Goal: Task Accomplishment & Management: Manage account settings

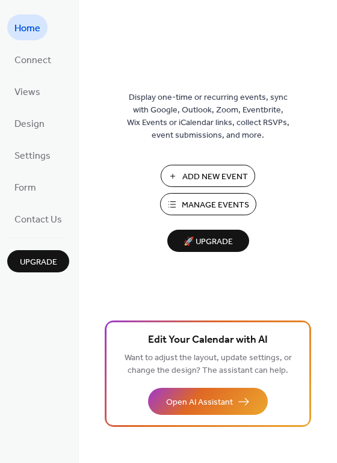
click at [198, 176] on span "Add New Event" at bounding box center [215, 177] width 66 height 13
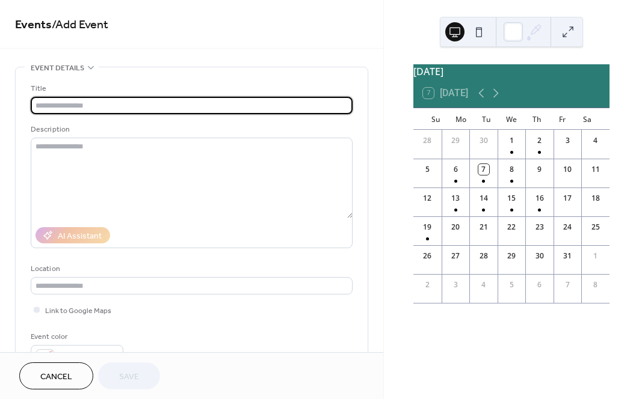
click at [223, 109] on input "text" at bounding box center [192, 105] width 322 height 17
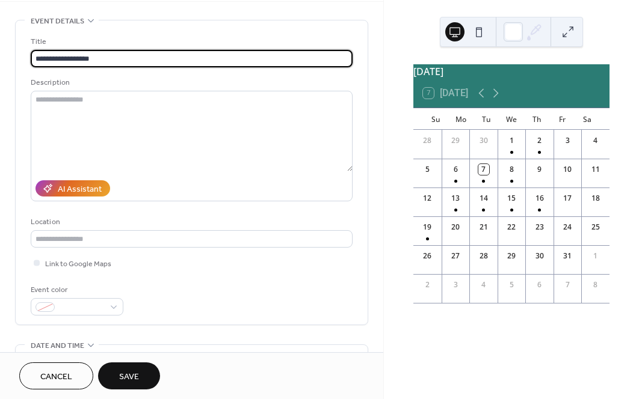
scroll to position [55, 0]
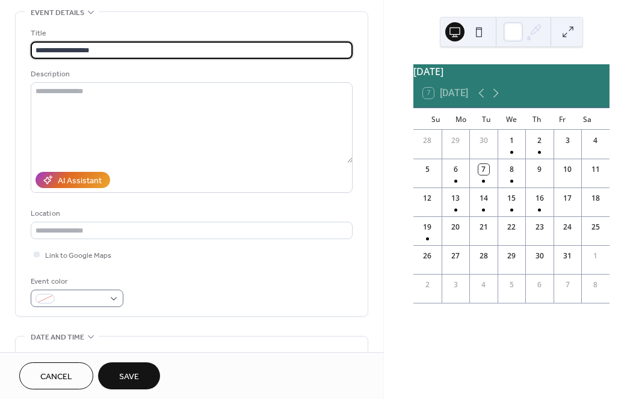
type input "**********"
click at [114, 299] on div at bounding box center [77, 298] width 93 height 17
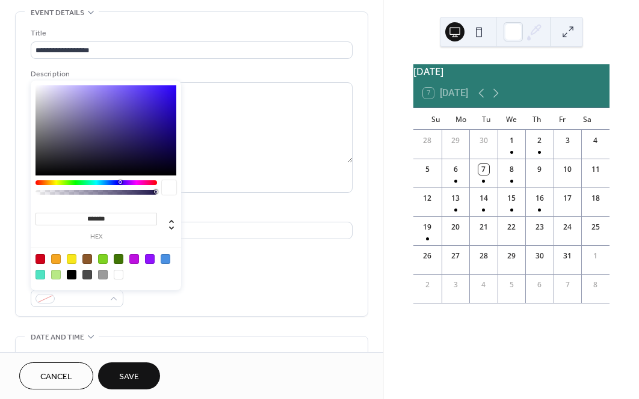
click at [73, 275] on div at bounding box center [72, 275] width 10 height 10
type input "*******"
click at [169, 303] on div "Event color #000000FF" at bounding box center [192, 291] width 322 height 32
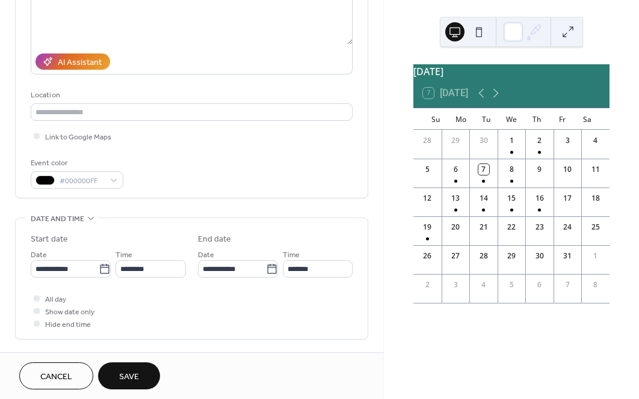
scroll to position [181, 0]
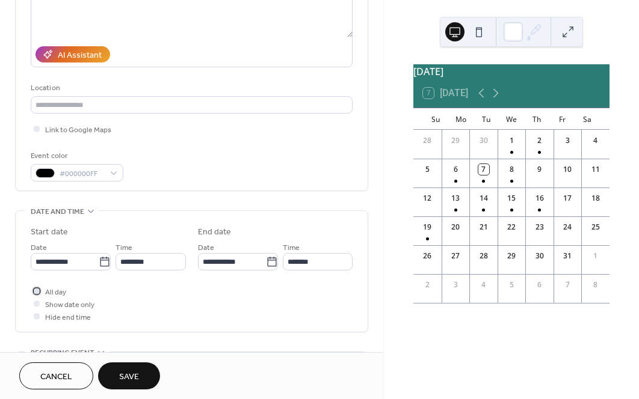
click at [38, 292] on div at bounding box center [37, 291] width 6 height 6
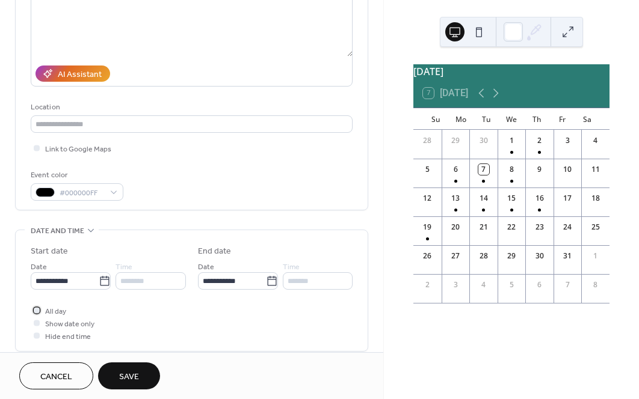
scroll to position [0, 0]
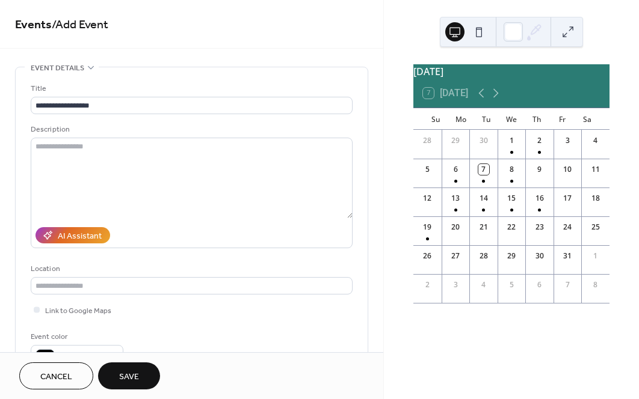
click at [131, 374] on span "Save" at bounding box center [129, 377] width 20 height 13
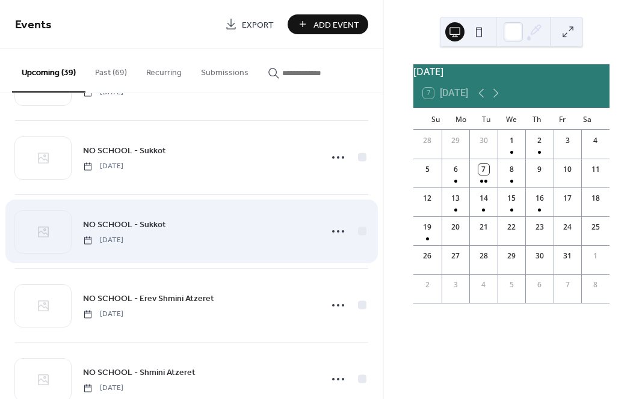
scroll to position [65, 0]
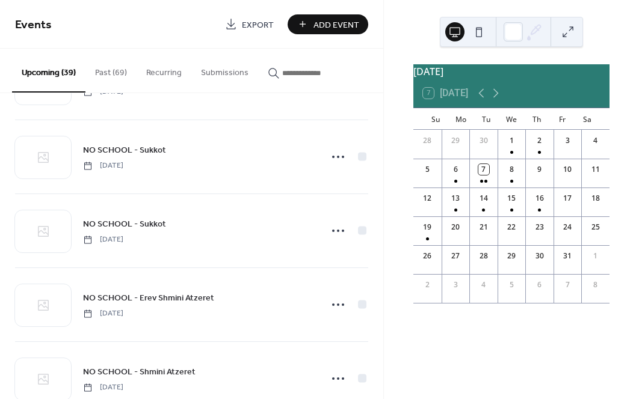
click at [343, 25] on span "Add Event" at bounding box center [336, 25] width 46 height 13
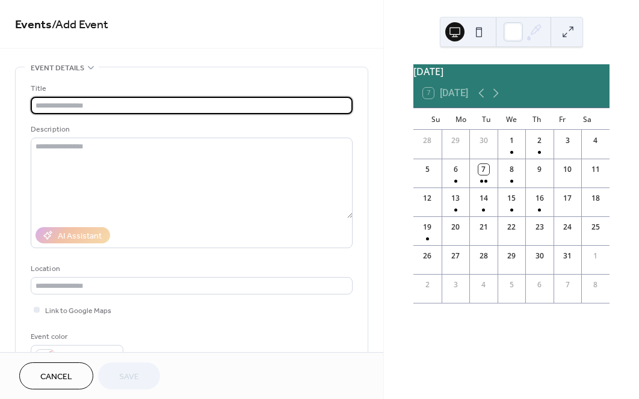
click at [146, 109] on input "text" at bounding box center [192, 105] width 322 height 17
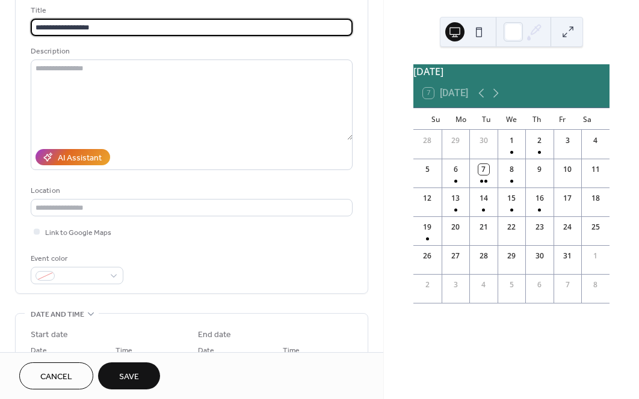
scroll to position [83, 0]
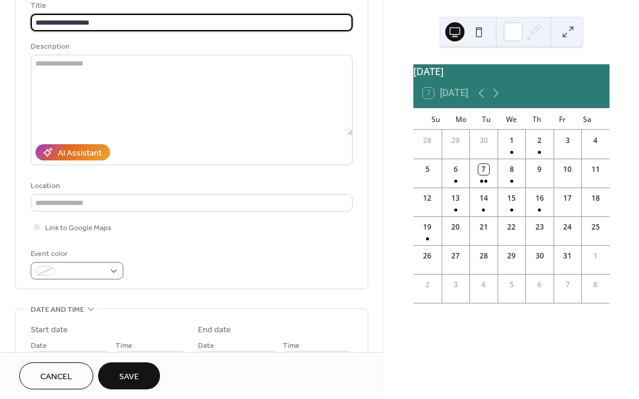
type input "**********"
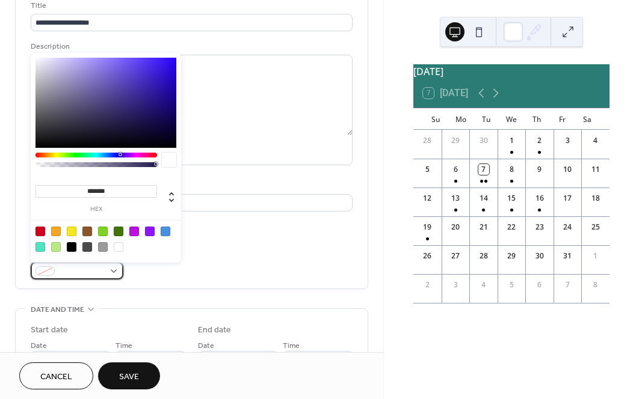
click at [113, 268] on div at bounding box center [77, 270] width 93 height 17
click at [71, 247] on div at bounding box center [72, 247] width 10 height 10
type input "*******"
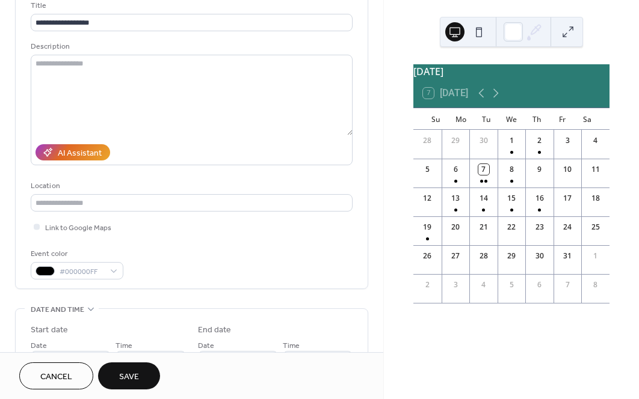
click at [144, 299] on div "**********" at bounding box center [191, 346] width 353 height 724
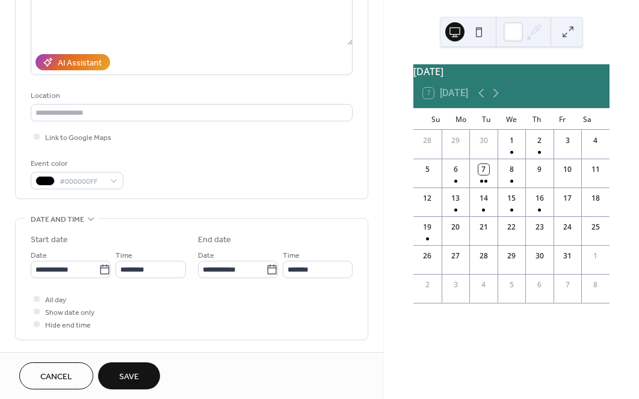
scroll to position [177, 0]
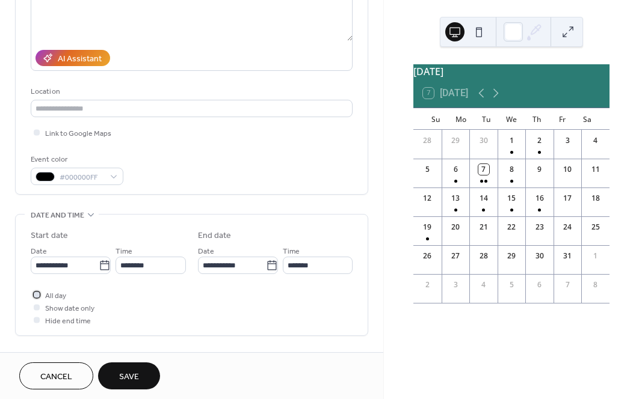
click at [35, 295] on div at bounding box center [37, 295] width 6 height 6
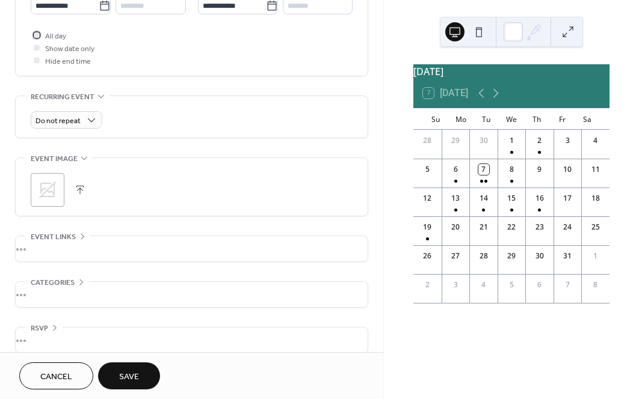
scroll to position [450, 0]
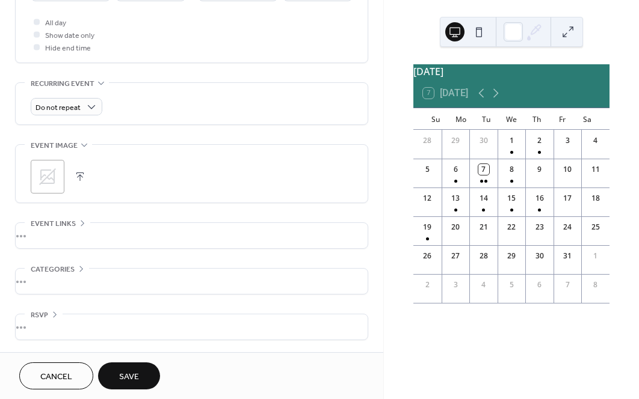
click at [133, 377] on span "Save" at bounding box center [129, 377] width 20 height 13
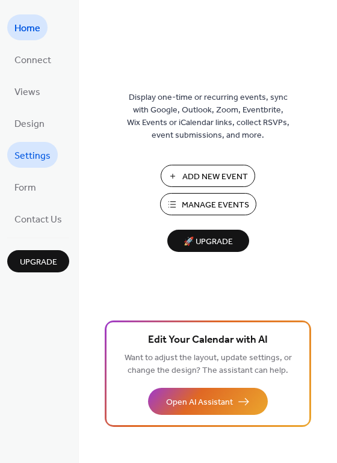
click at [42, 151] on span "Settings" at bounding box center [32, 156] width 36 height 19
click at [189, 173] on span "Add New Event" at bounding box center [215, 177] width 66 height 13
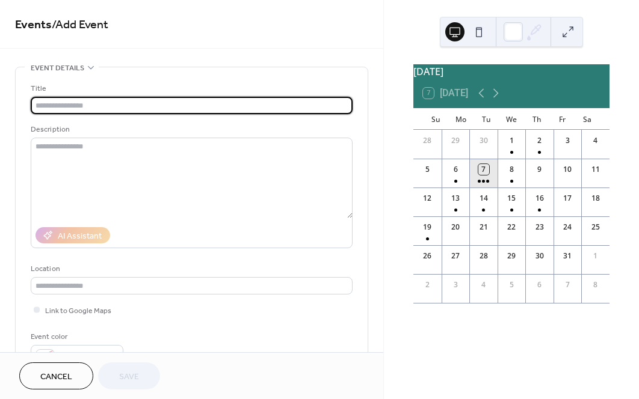
click at [490, 185] on div "7" at bounding box center [483, 173] width 28 height 29
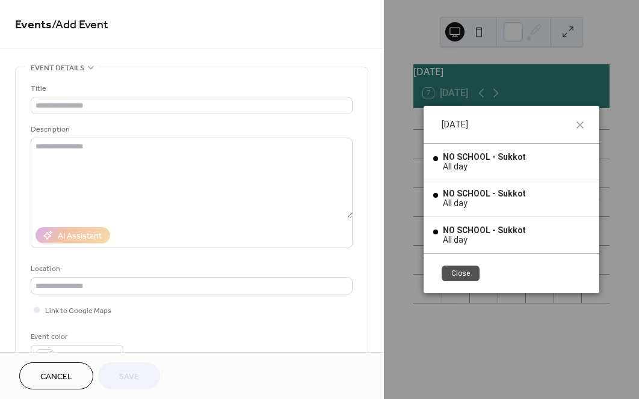
click at [466, 272] on button "Close" at bounding box center [460, 274] width 38 height 16
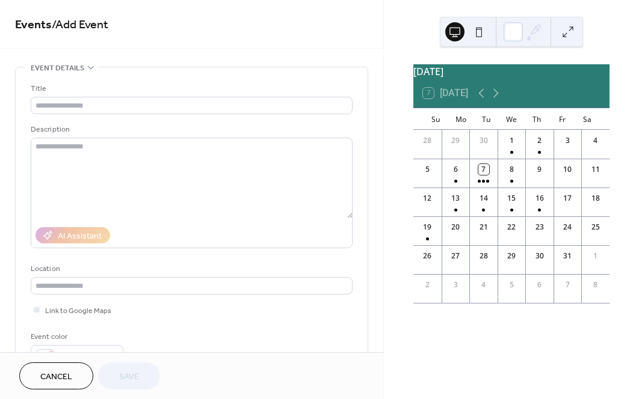
click at [535, 175] on div "9" at bounding box center [539, 169] width 11 height 11
click at [541, 177] on div "9" at bounding box center [539, 168] width 28 height 18
click at [499, 98] on icon at bounding box center [495, 93] width 5 height 9
click at [479, 100] on icon at bounding box center [481, 93] width 14 height 14
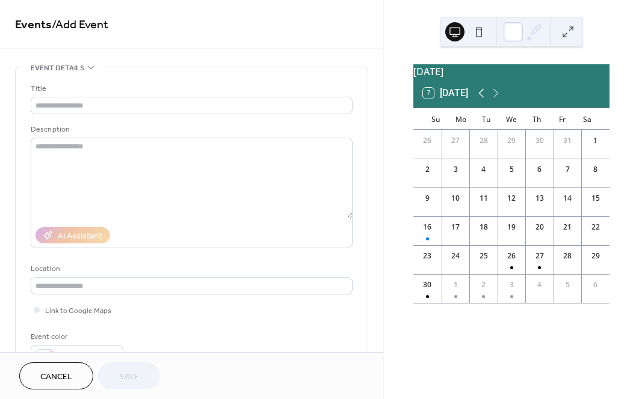
click at [480, 100] on icon at bounding box center [481, 93] width 14 height 14
click at [434, 99] on div "7 Today" at bounding box center [445, 93] width 45 height 11
click at [507, 175] on div "8" at bounding box center [511, 173] width 28 height 29
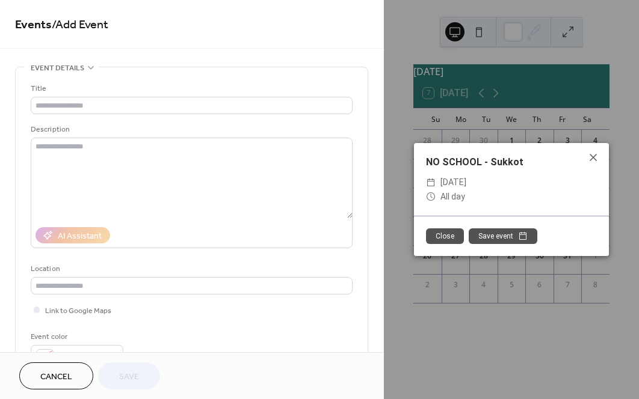
click at [442, 235] on button "Close" at bounding box center [445, 237] width 38 height 16
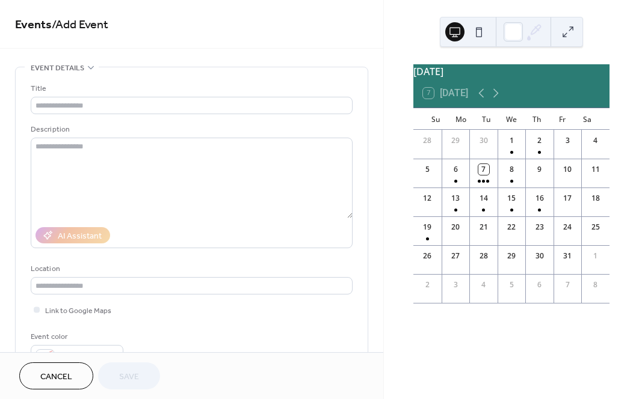
click at [539, 175] on div "9" at bounding box center [539, 169] width 11 height 11
click at [541, 187] on div "9" at bounding box center [539, 173] width 28 height 29
click at [541, 186] on div "9" at bounding box center [539, 173] width 28 height 29
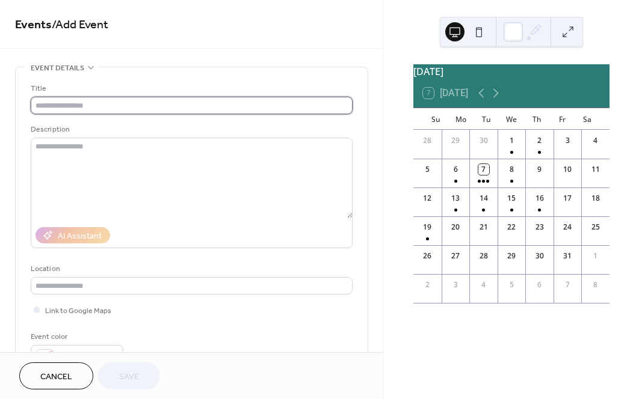
click at [95, 100] on input "text" at bounding box center [192, 105] width 322 height 17
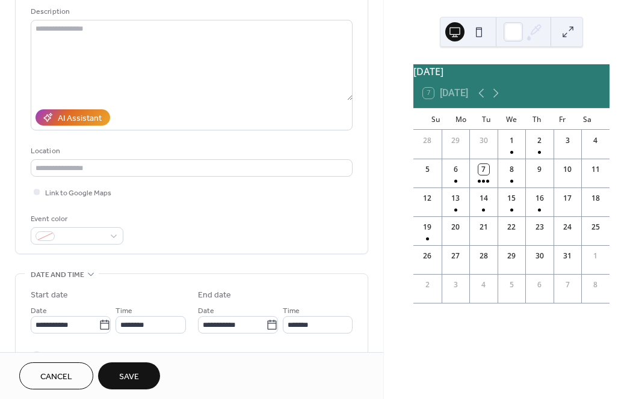
scroll to position [145, 0]
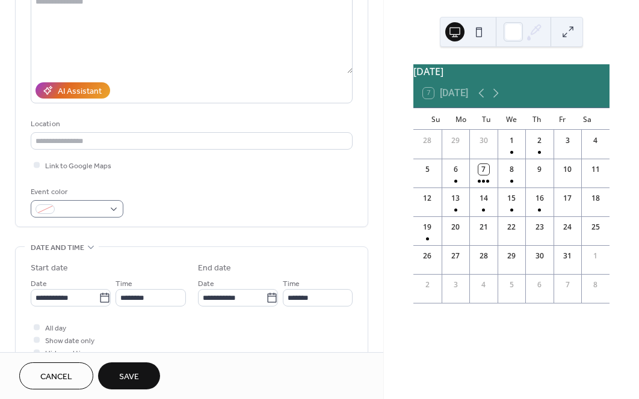
type input "**********"
click at [115, 212] on div at bounding box center [77, 208] width 93 height 17
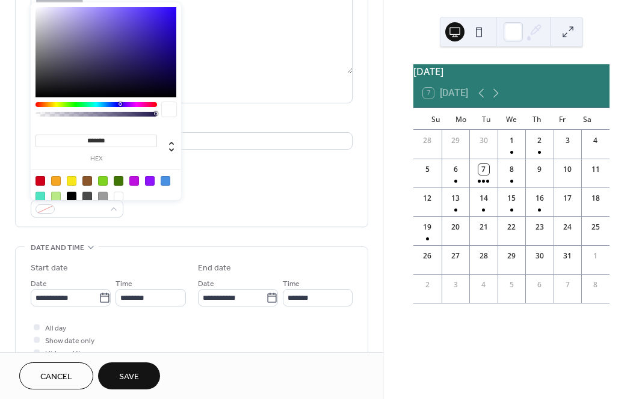
click at [74, 193] on div at bounding box center [72, 197] width 10 height 10
type input "*******"
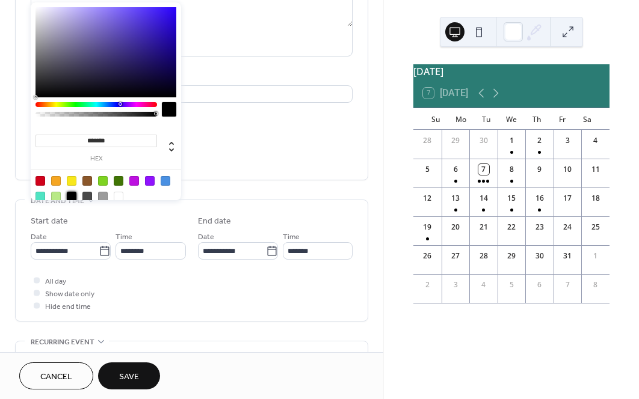
scroll to position [193, 0]
click at [99, 250] on icon at bounding box center [105, 250] width 12 height 12
click at [98, 250] on input "**********" at bounding box center [65, 249] width 68 height 17
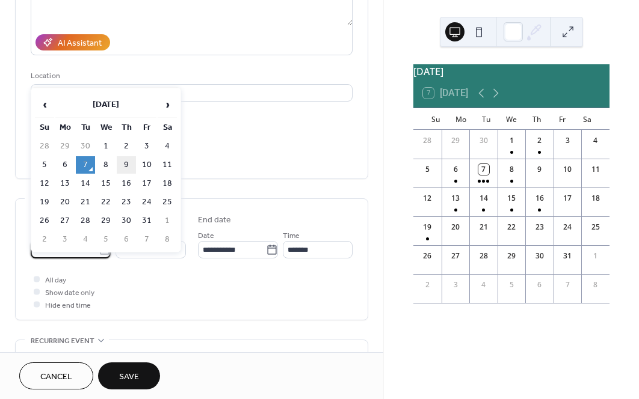
click at [125, 158] on td "9" at bounding box center [126, 164] width 19 height 17
type input "**********"
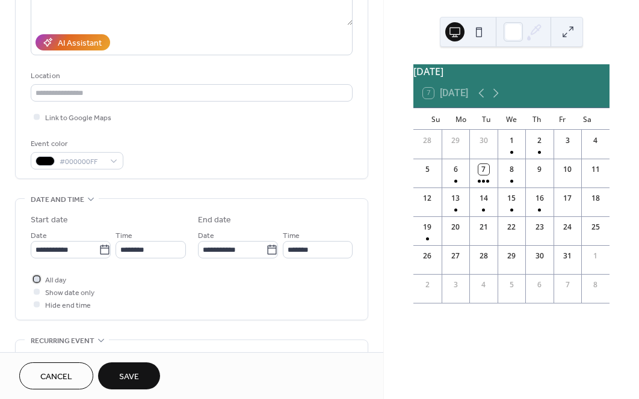
click at [35, 281] on div at bounding box center [37, 279] width 6 height 6
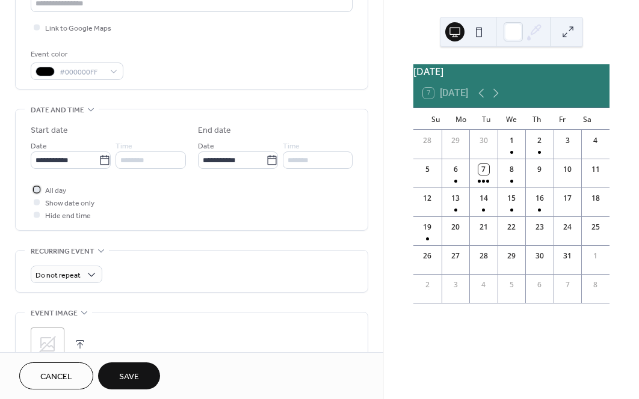
scroll to position [336, 0]
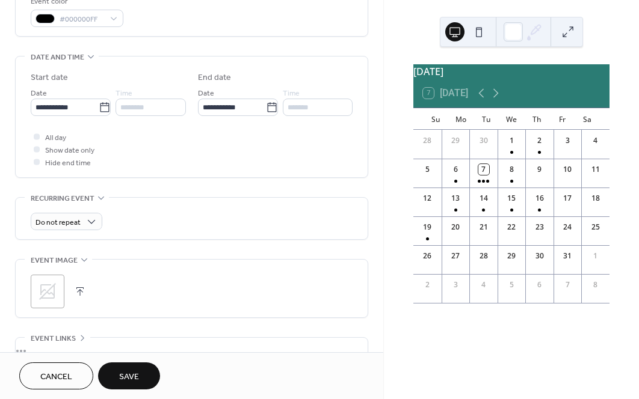
click at [126, 374] on span "Save" at bounding box center [129, 377] width 20 height 13
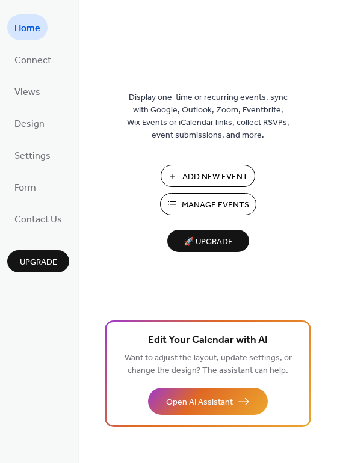
click at [179, 203] on button "Manage Events" at bounding box center [208, 204] width 96 height 22
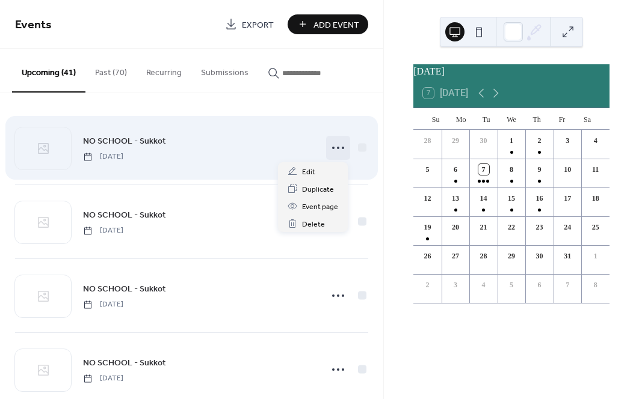
click at [332, 146] on icon at bounding box center [337, 147] width 19 height 19
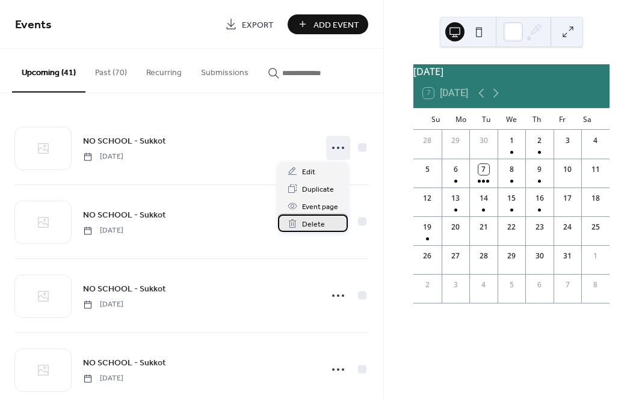
click at [315, 224] on span "Delete" at bounding box center [313, 224] width 23 height 13
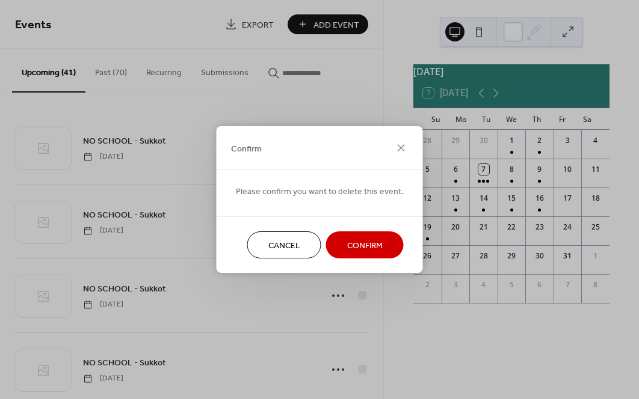
click at [361, 244] on span "Confirm" at bounding box center [364, 246] width 35 height 13
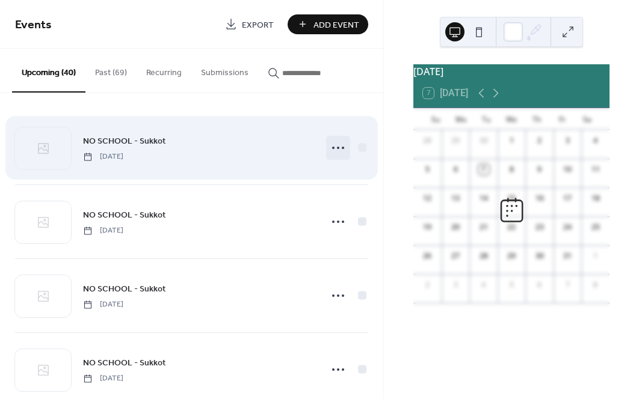
click at [333, 149] on icon at bounding box center [337, 147] width 19 height 19
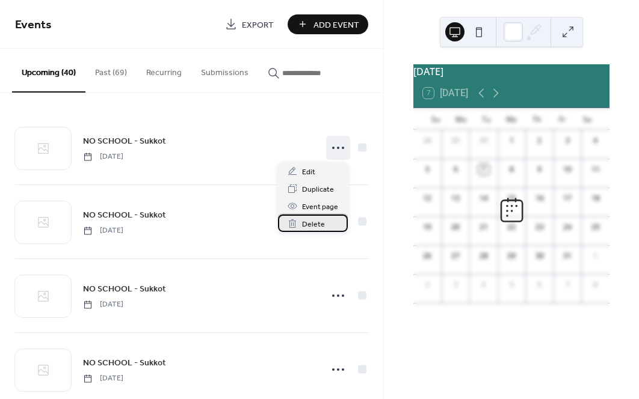
click at [325, 223] on div "Delete" at bounding box center [313, 223] width 70 height 17
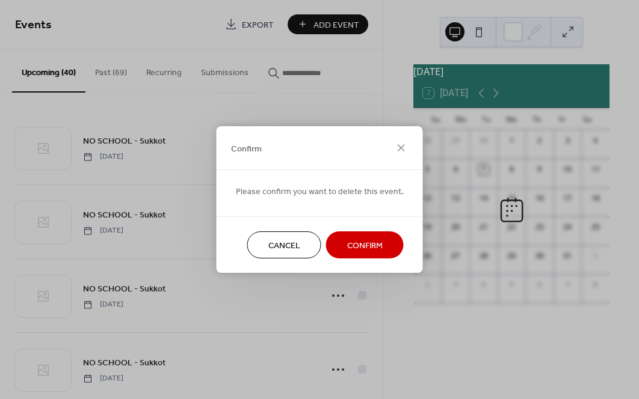
click at [381, 245] on button "Confirm" at bounding box center [365, 245] width 78 height 27
